Goal: Information Seeking & Learning: Find specific page/section

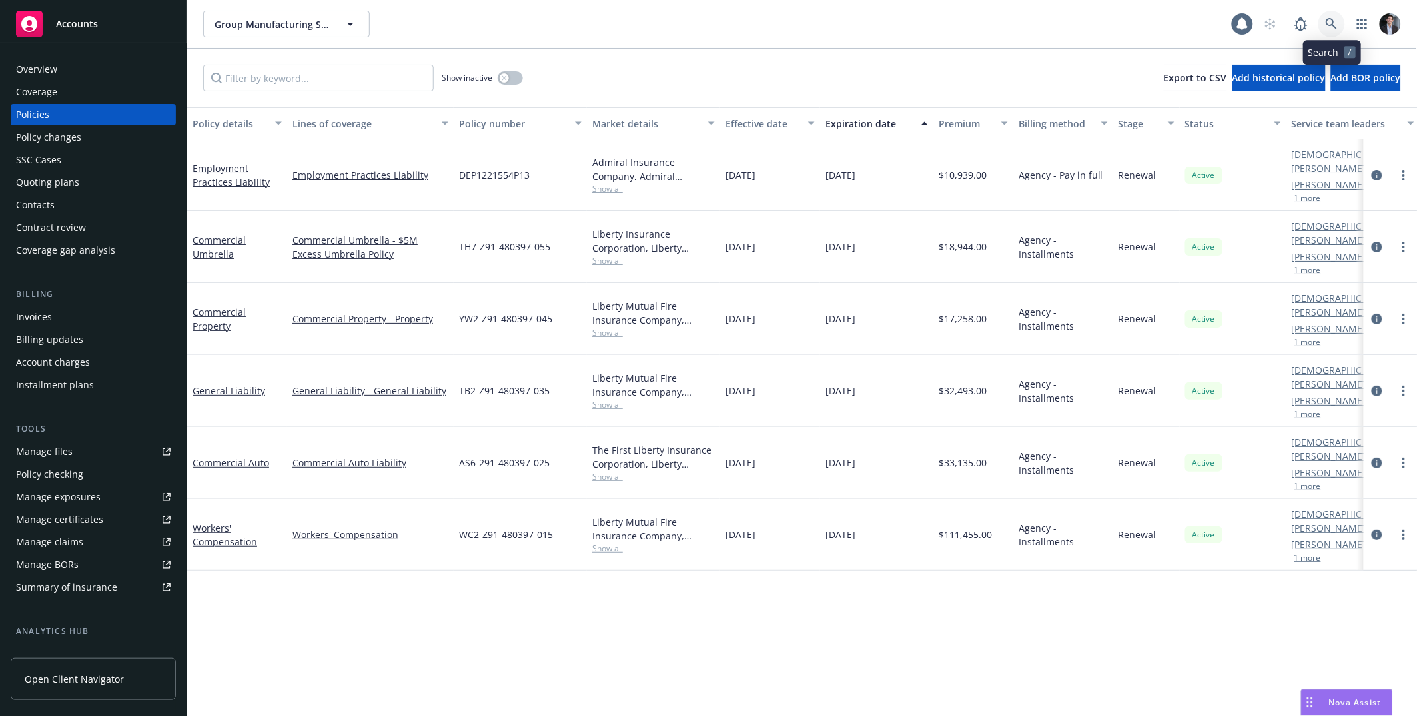
click at [1329, 20] on icon at bounding box center [1332, 24] width 12 height 12
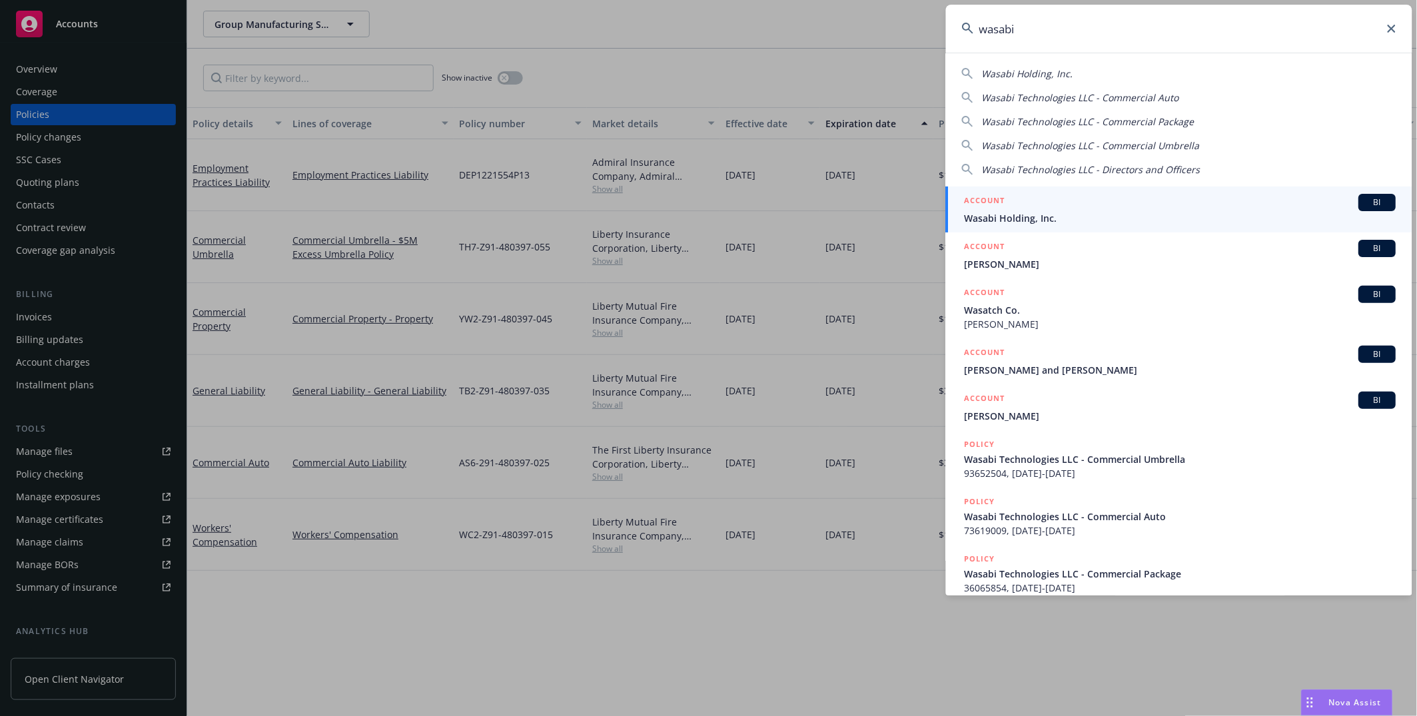
type input "wasabi"
click at [1024, 205] on div "ACCOUNT BI" at bounding box center [1181, 202] width 432 height 17
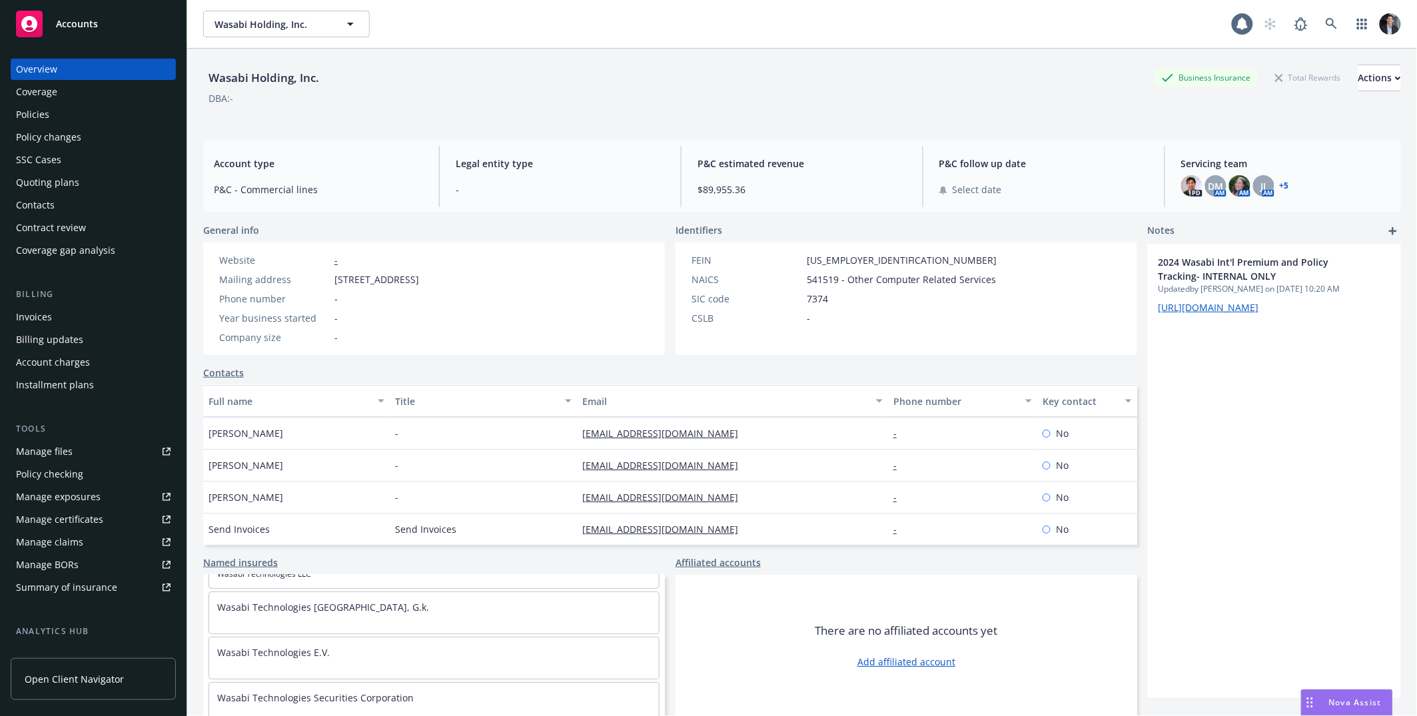
scroll to position [275, 0]
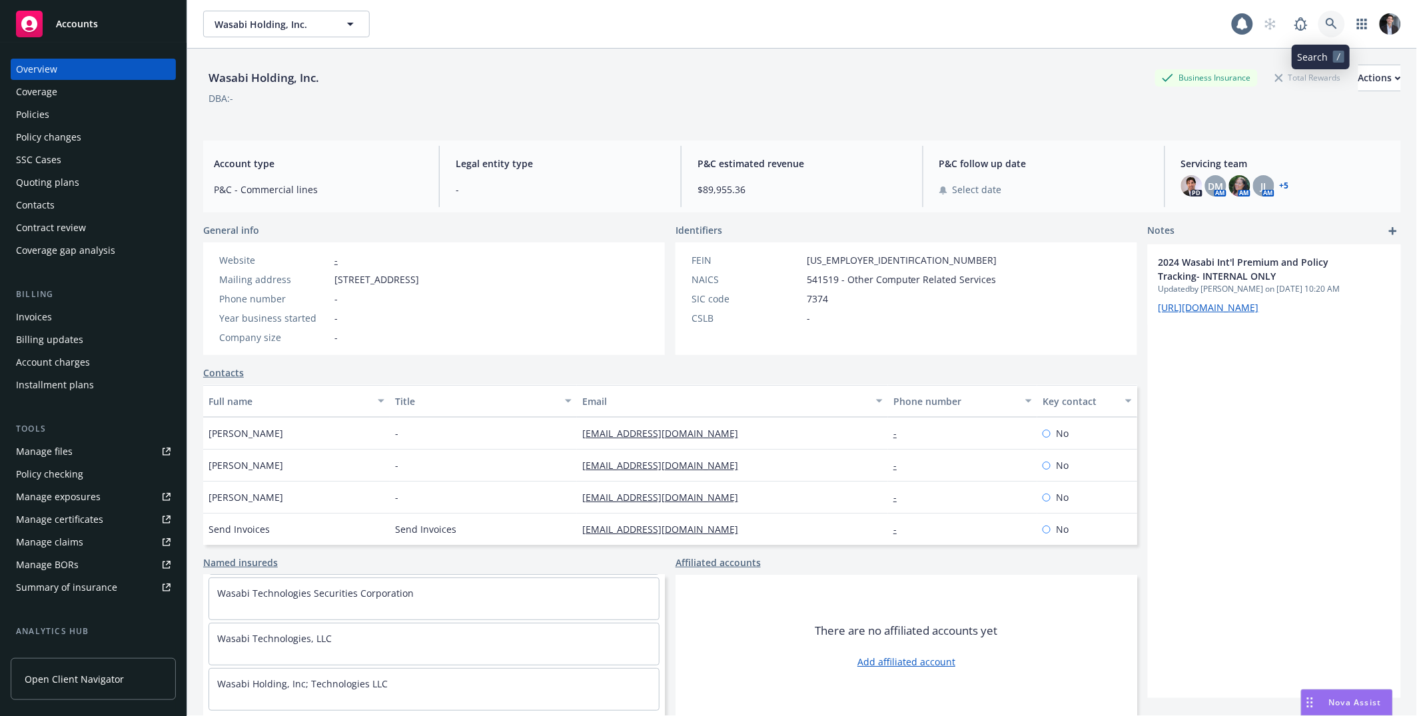
click at [1326, 29] on icon at bounding box center [1332, 24] width 12 height 12
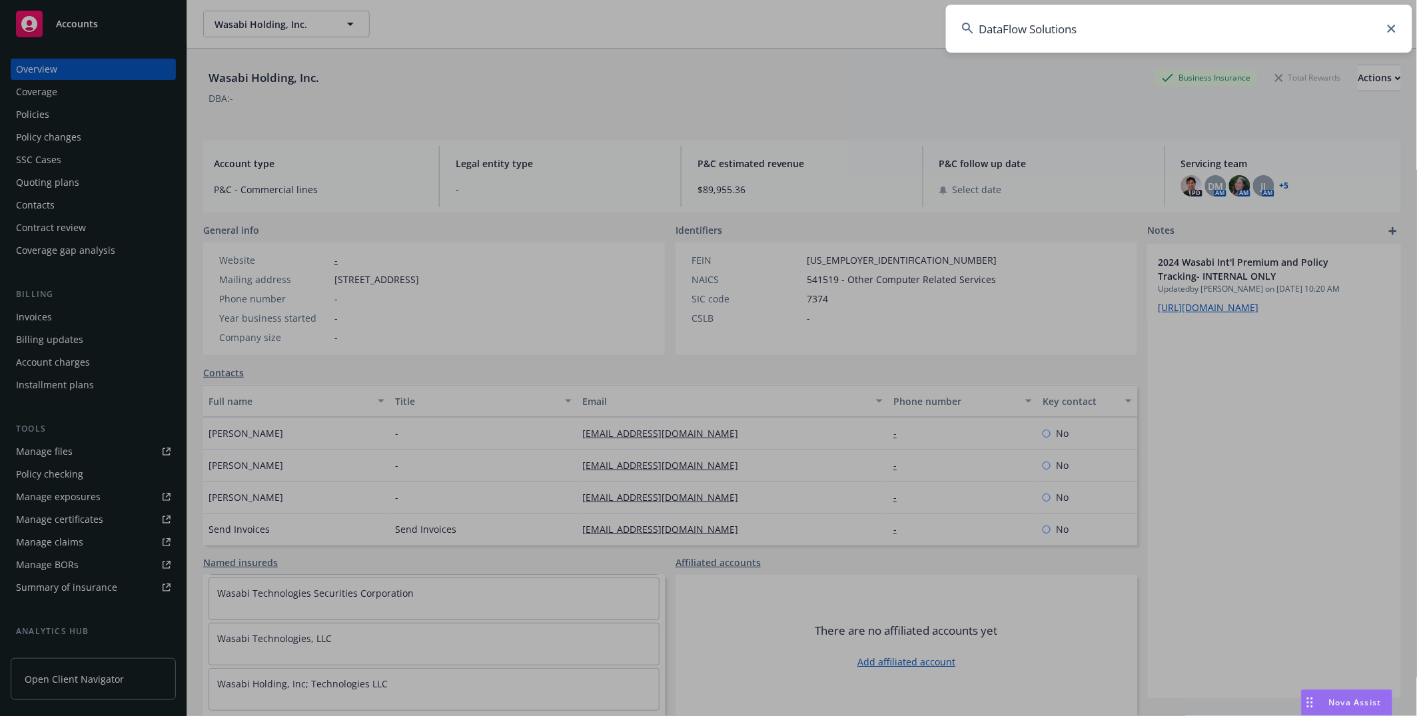
type input "DataFlow Solutions"
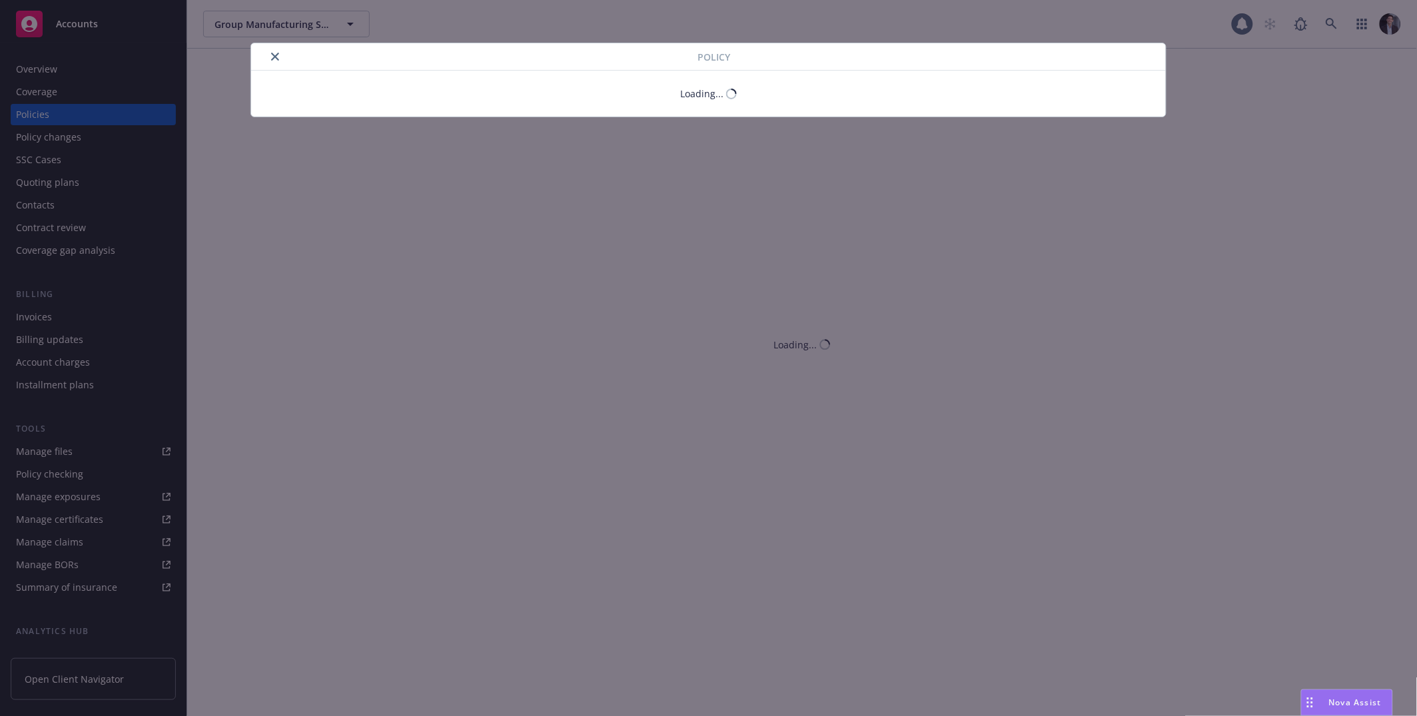
click at [61, 82] on div "Policy Loading..." at bounding box center [708, 358] width 1417 height 716
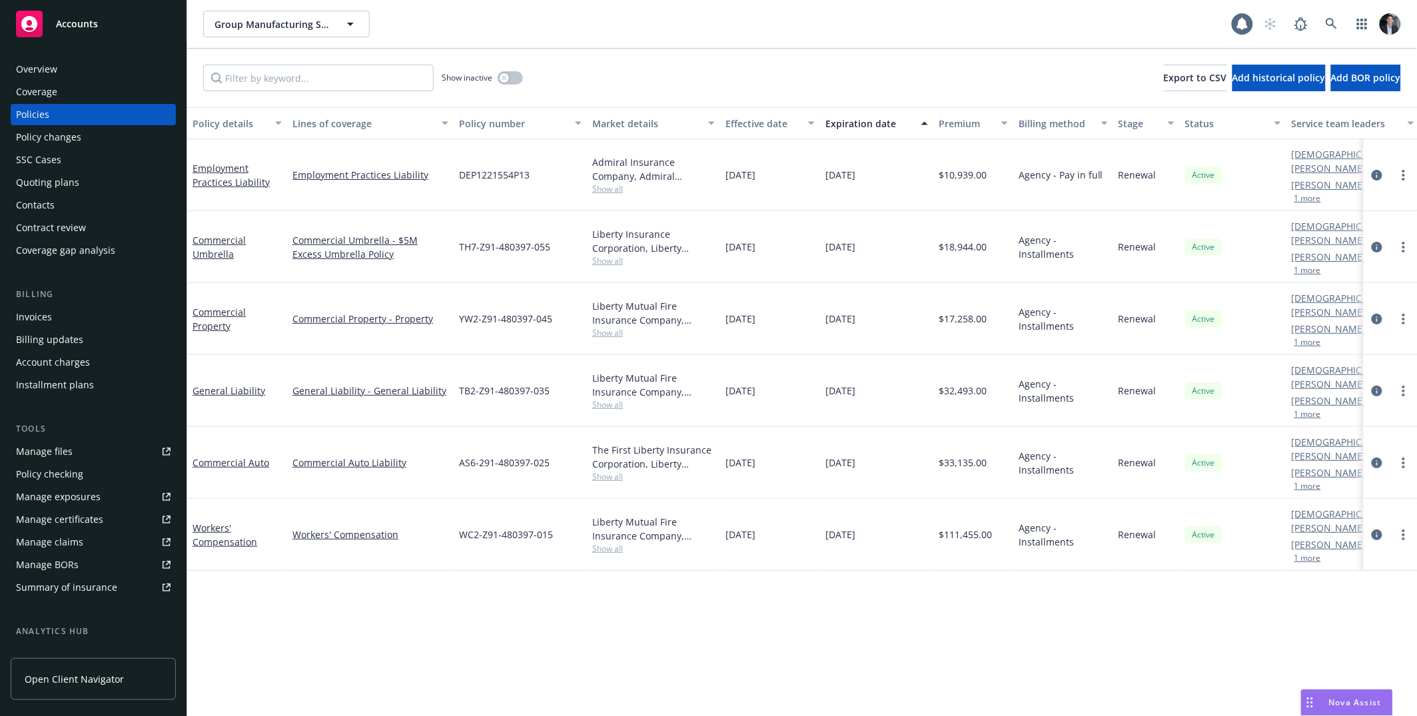
click at [61, 74] on div "Overview" at bounding box center [93, 69] width 155 height 21
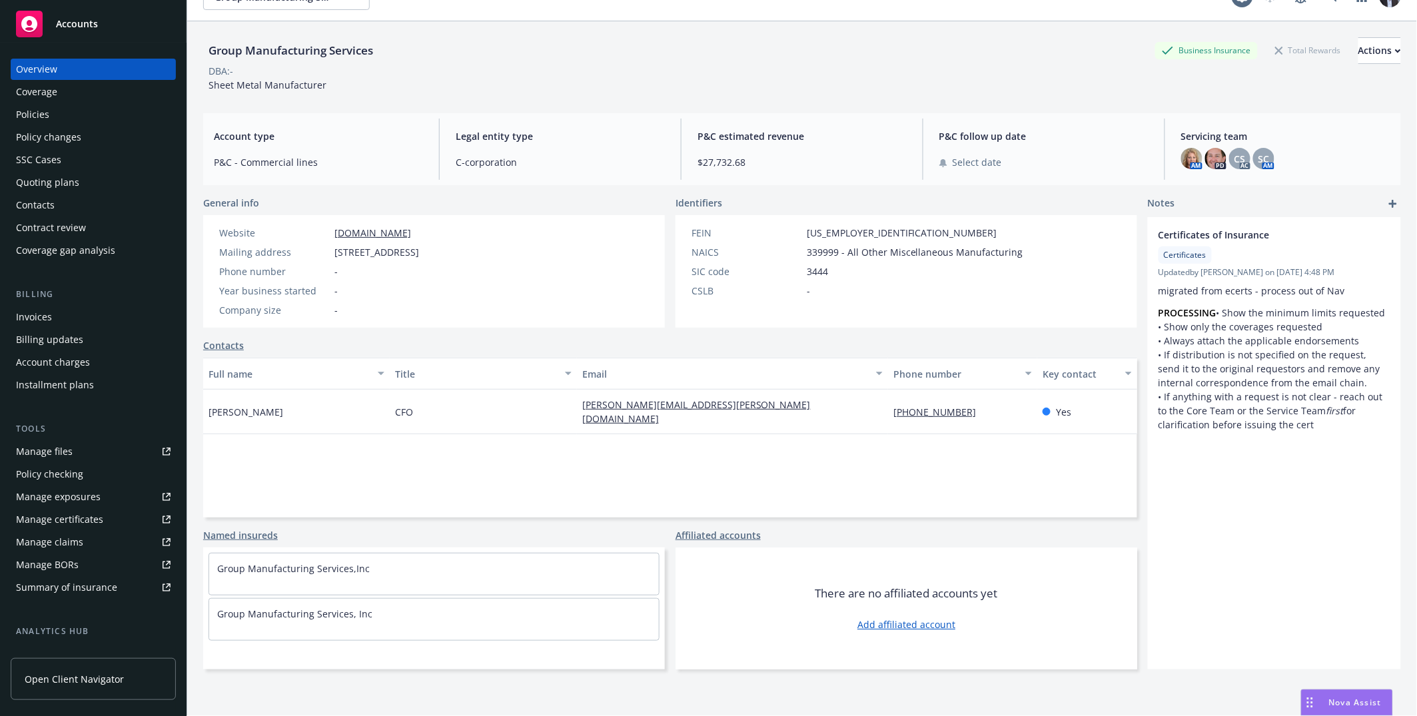
scroll to position [49, 0]
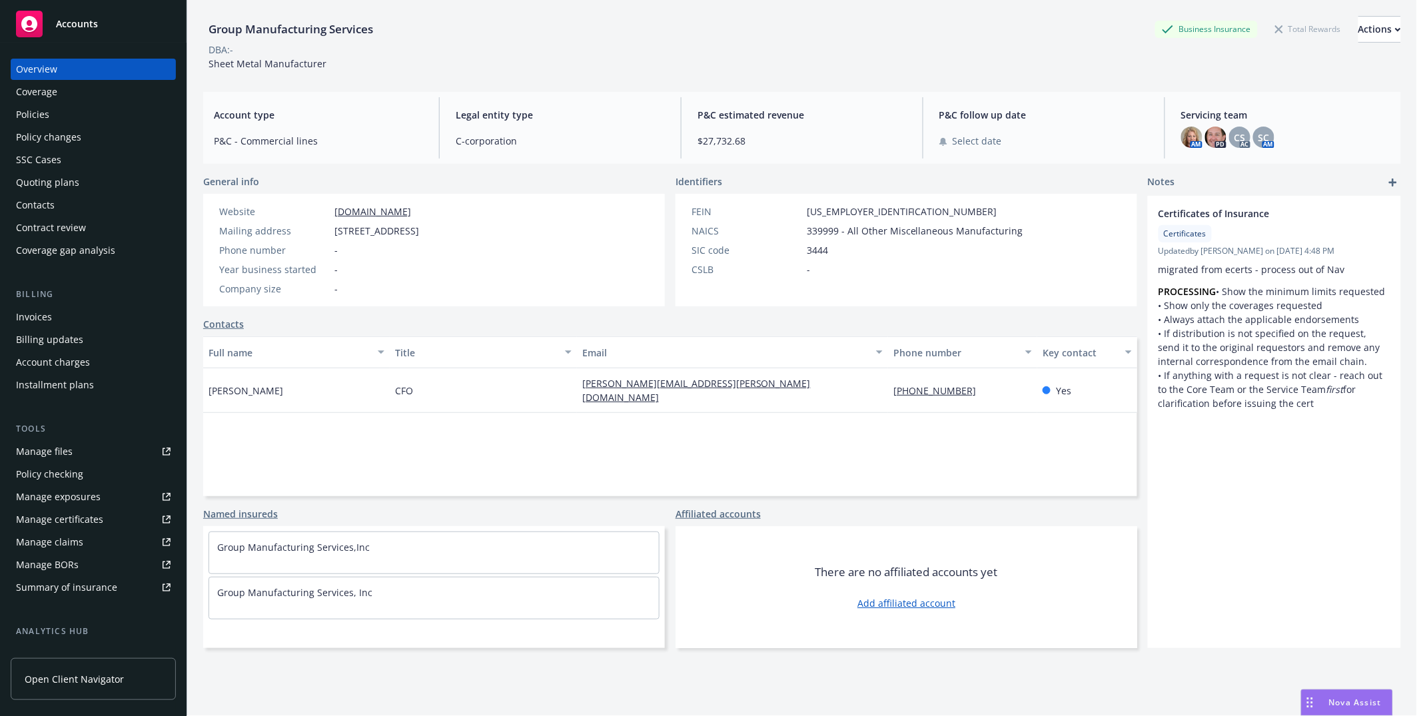
click at [249, 516] on link "Named insureds" at bounding box center [240, 514] width 75 height 14
click at [261, 521] on div "Named insureds Group Manufacturing Services,Inc Group Manufacturing Services, I…" at bounding box center [434, 577] width 462 height 141
click at [260, 516] on link "Named insureds" at bounding box center [240, 514] width 75 height 14
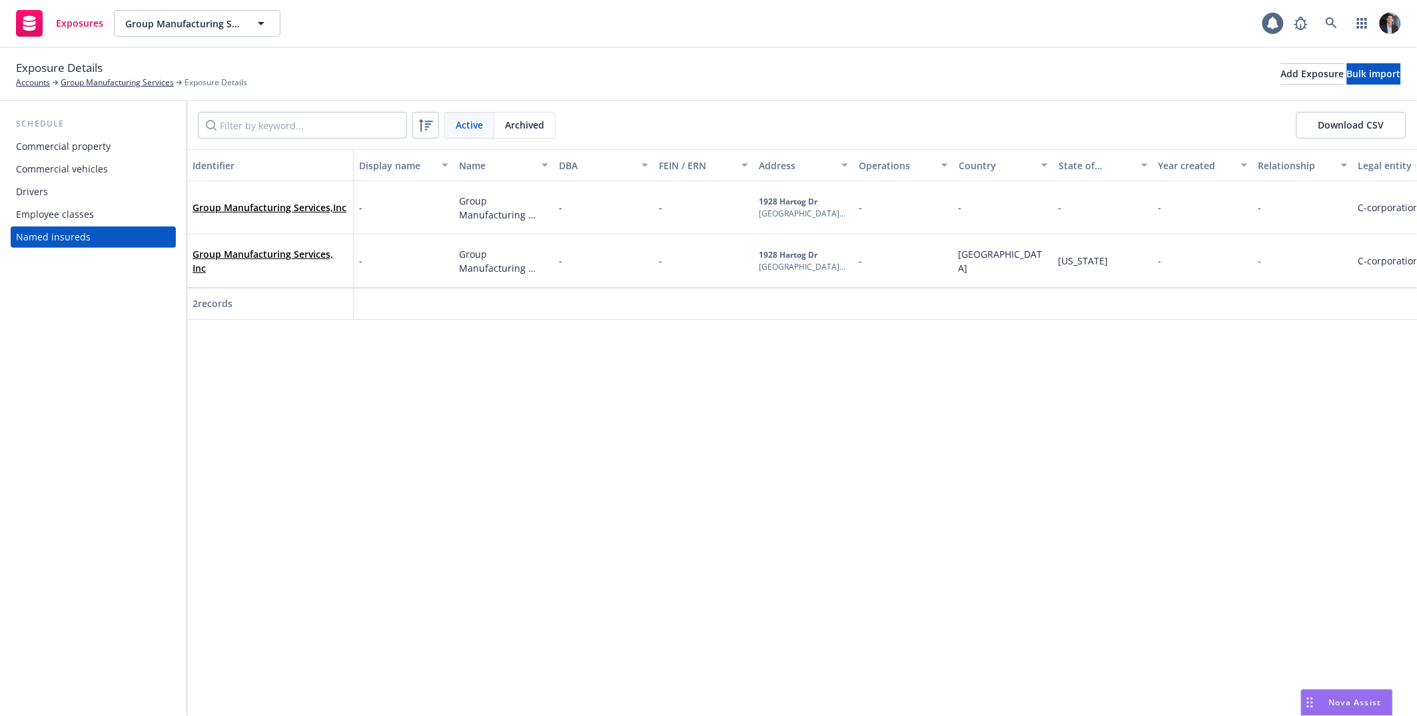
click at [55, 206] on div "Employee classes" at bounding box center [55, 214] width 78 height 21
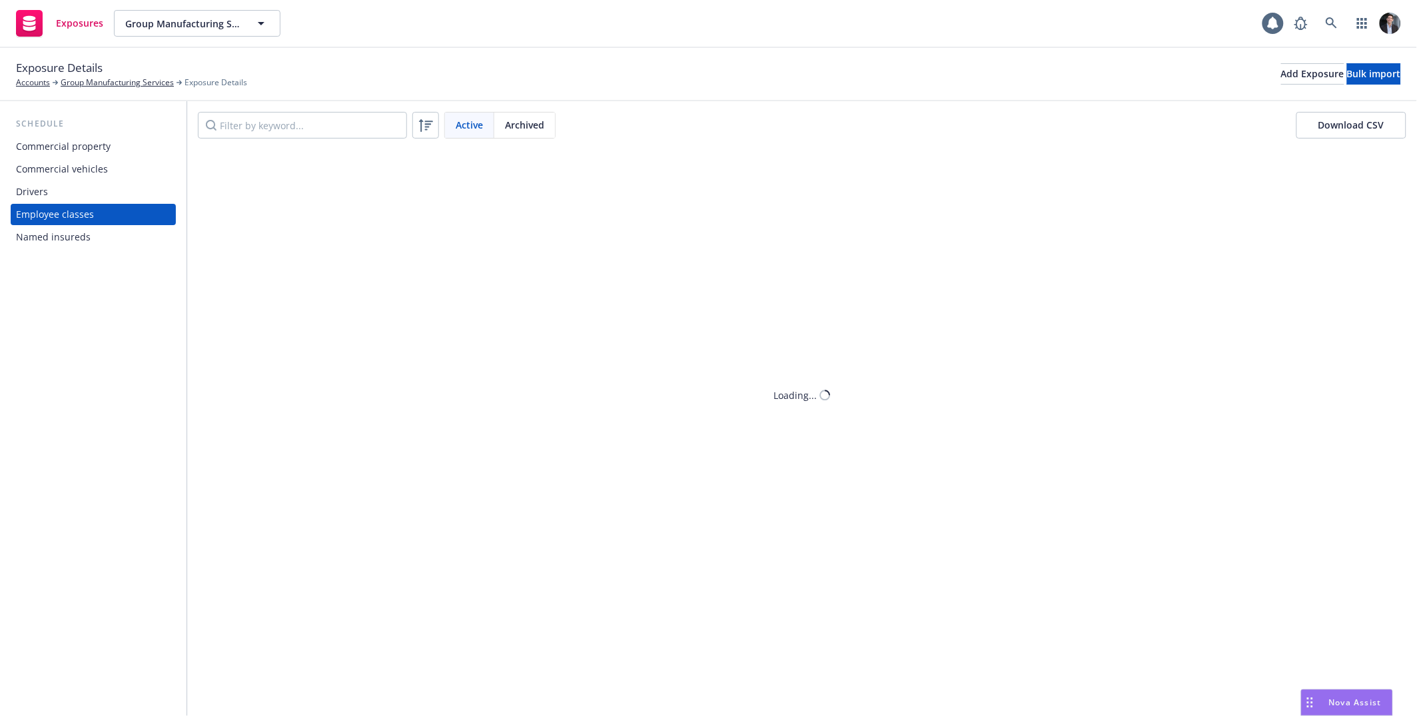
click at [54, 199] on div "Drivers" at bounding box center [93, 191] width 155 height 21
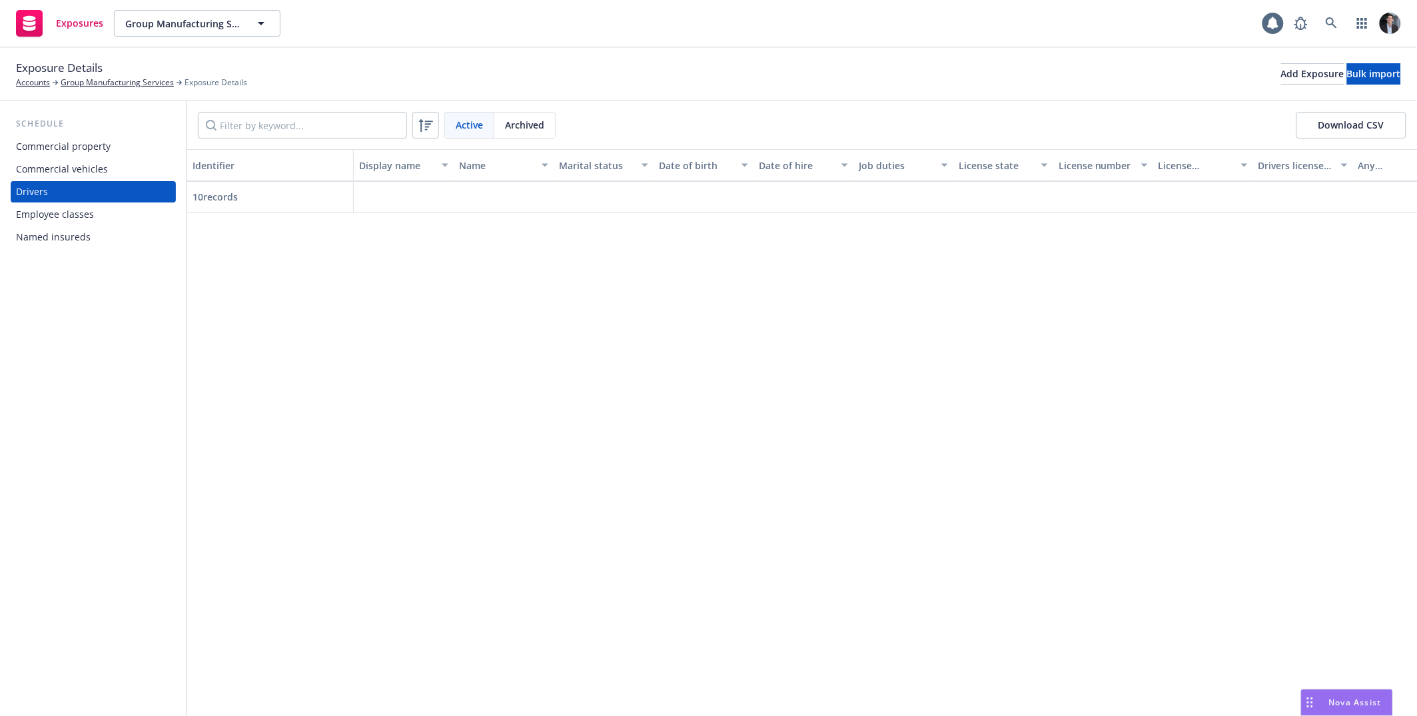
click at [64, 239] on div "Named insureds" at bounding box center [53, 237] width 75 height 21
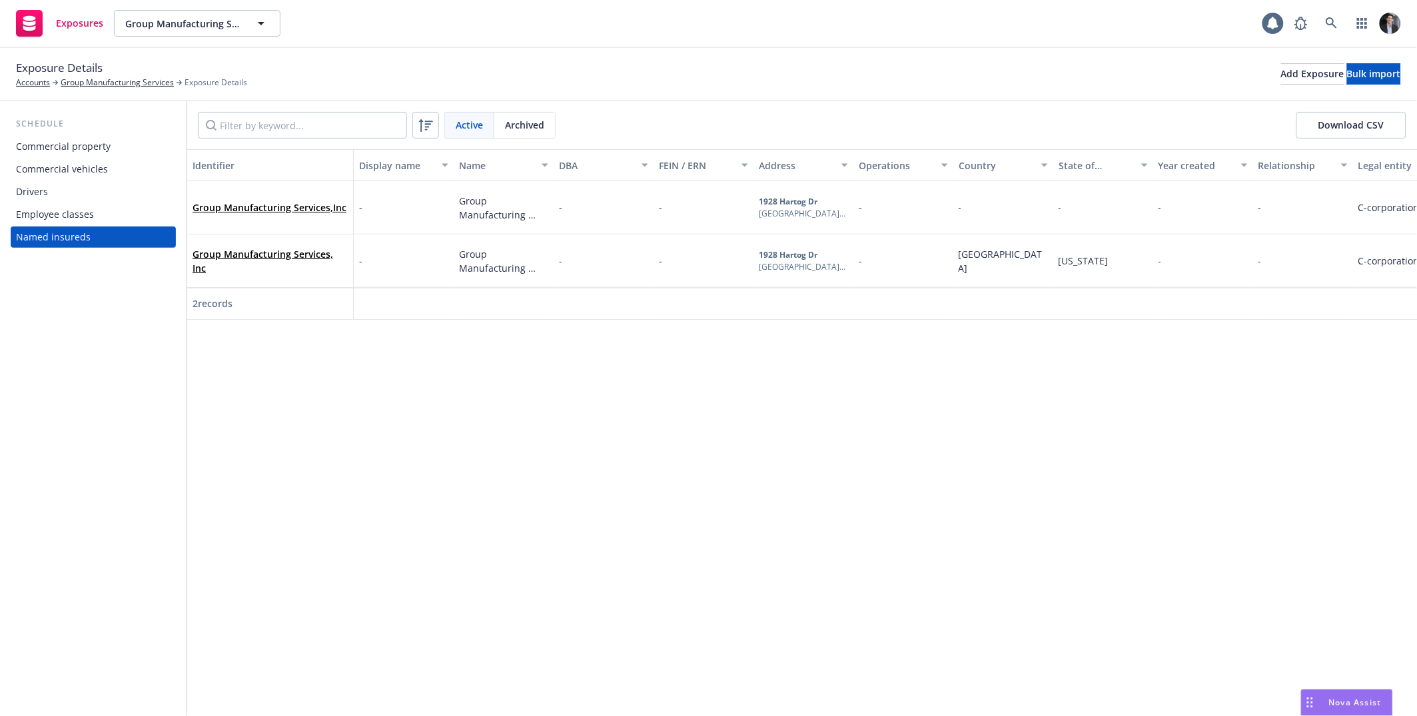
click at [55, 199] on div "Drivers" at bounding box center [93, 191] width 155 height 21
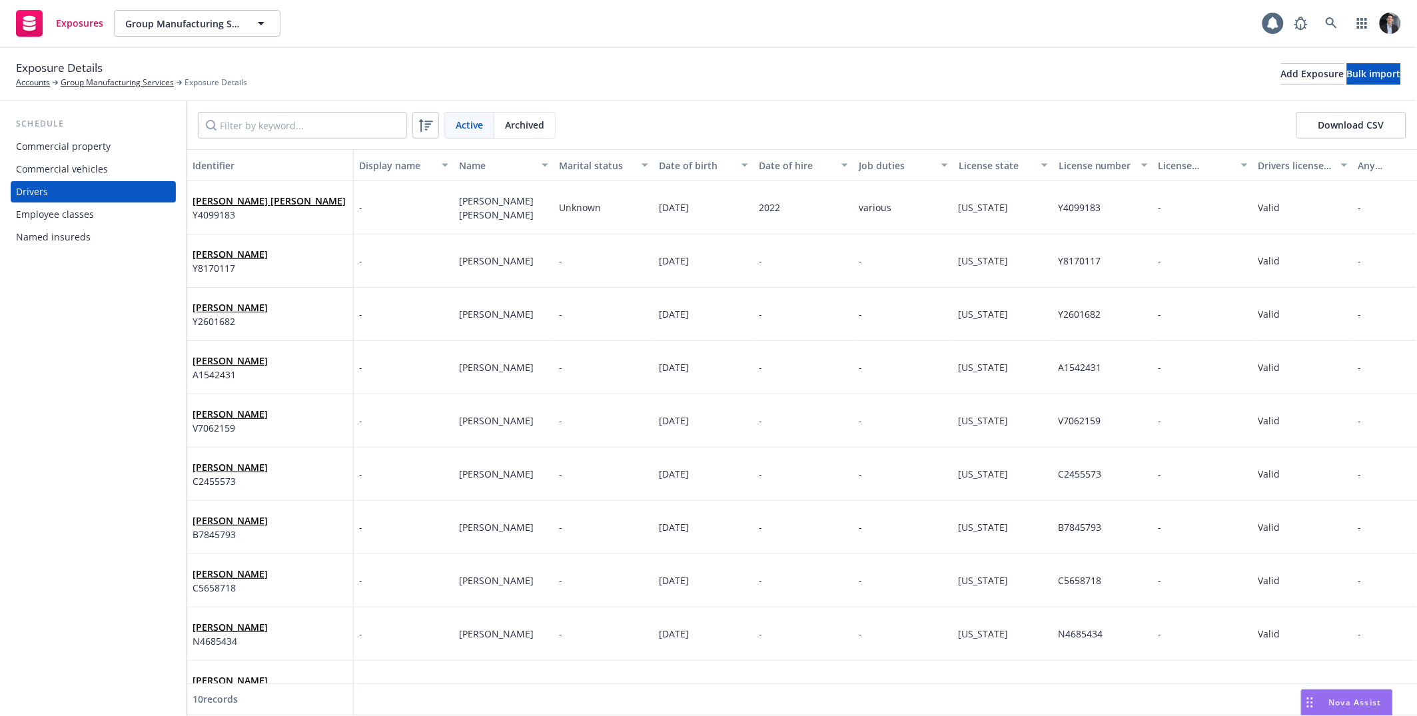
click at [58, 212] on div "Employee classes" at bounding box center [55, 214] width 78 height 21
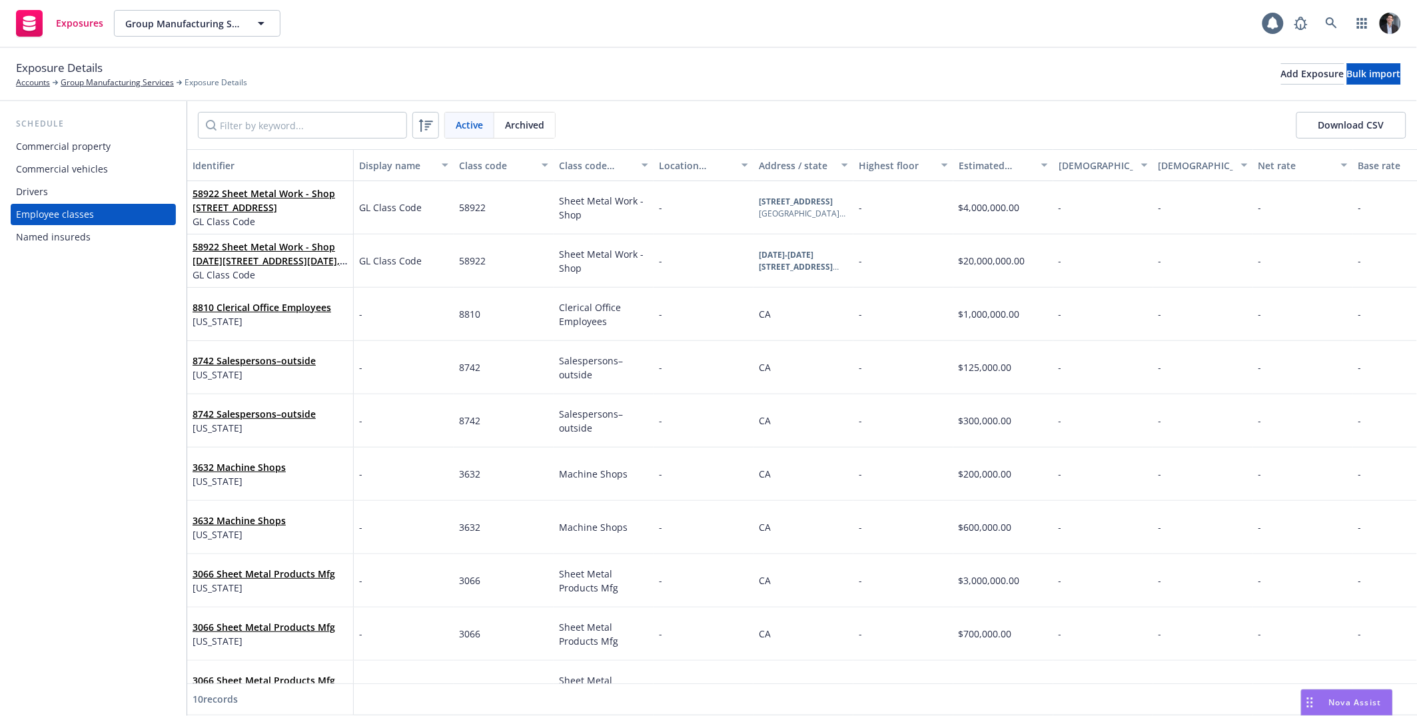
click at [59, 231] on div "Named insureds" at bounding box center [53, 237] width 75 height 21
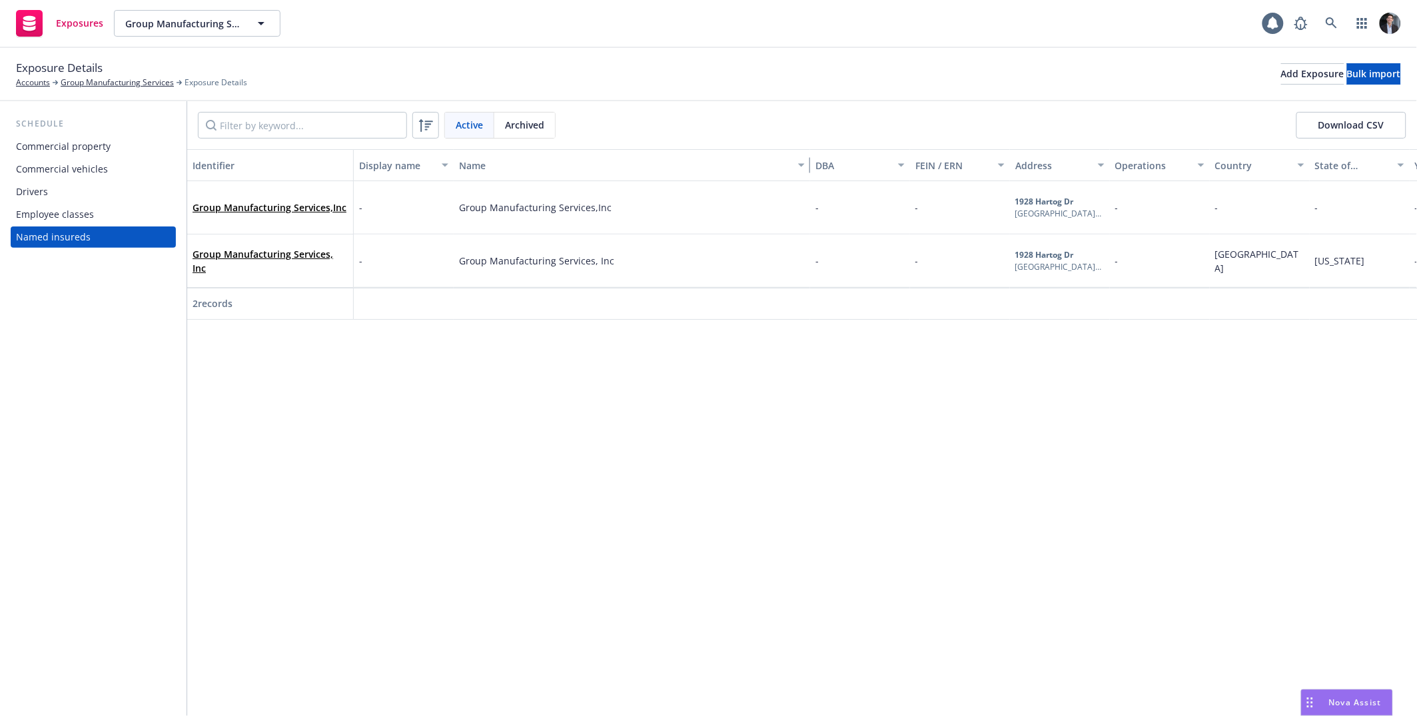
drag, startPoint x: 548, startPoint y: 162, endPoint x: 805, endPoint y: 159, distance: 256.6
click at [805, 159] on div "button" at bounding box center [803, 165] width 7 height 31
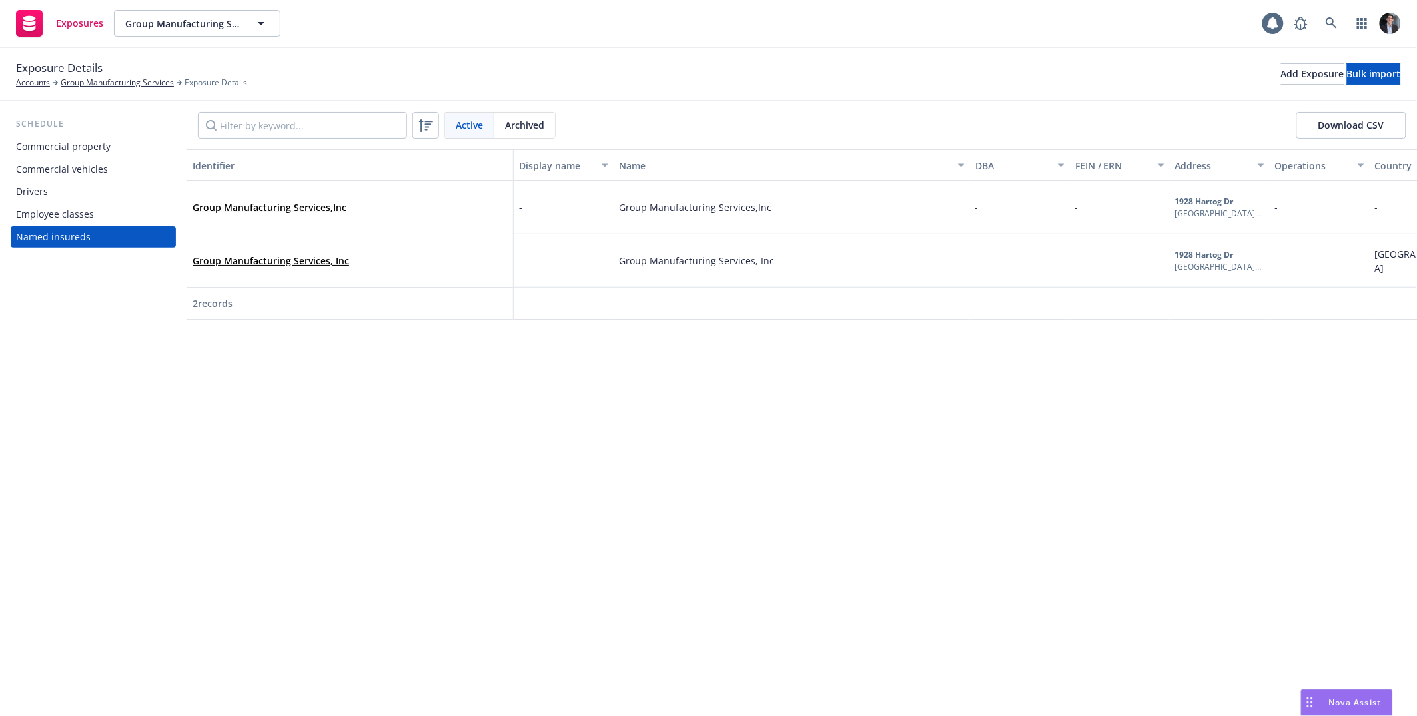
drag, startPoint x: 349, startPoint y: 159, endPoint x: 495, endPoint y: 157, distance: 146.6
click at [503, 157] on div "button" at bounding box center [506, 165] width 7 height 31
drag, startPoint x: 672, startPoint y: 82, endPoint x: 653, endPoint y: 84, distance: 18.8
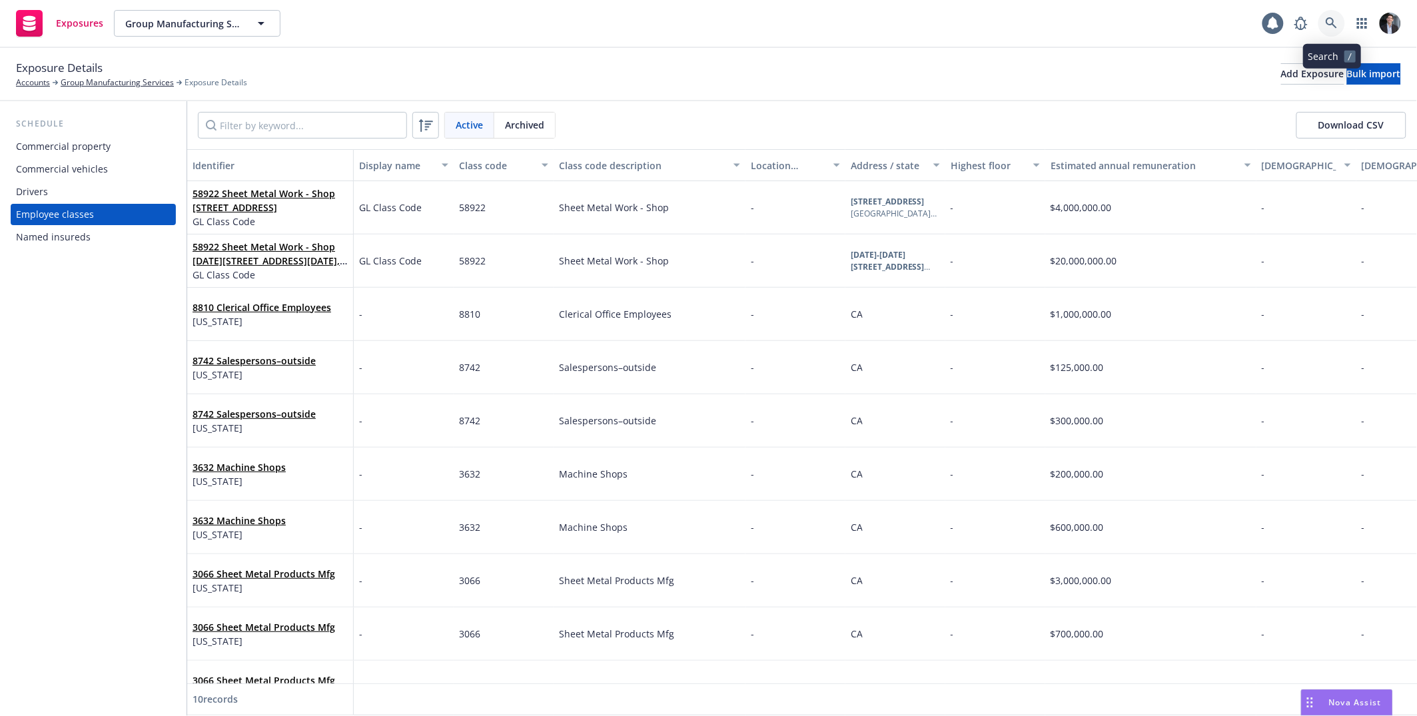
click at [1343, 15] on link at bounding box center [1332, 23] width 27 height 27
